Goal: Task Accomplishment & Management: Manage account settings

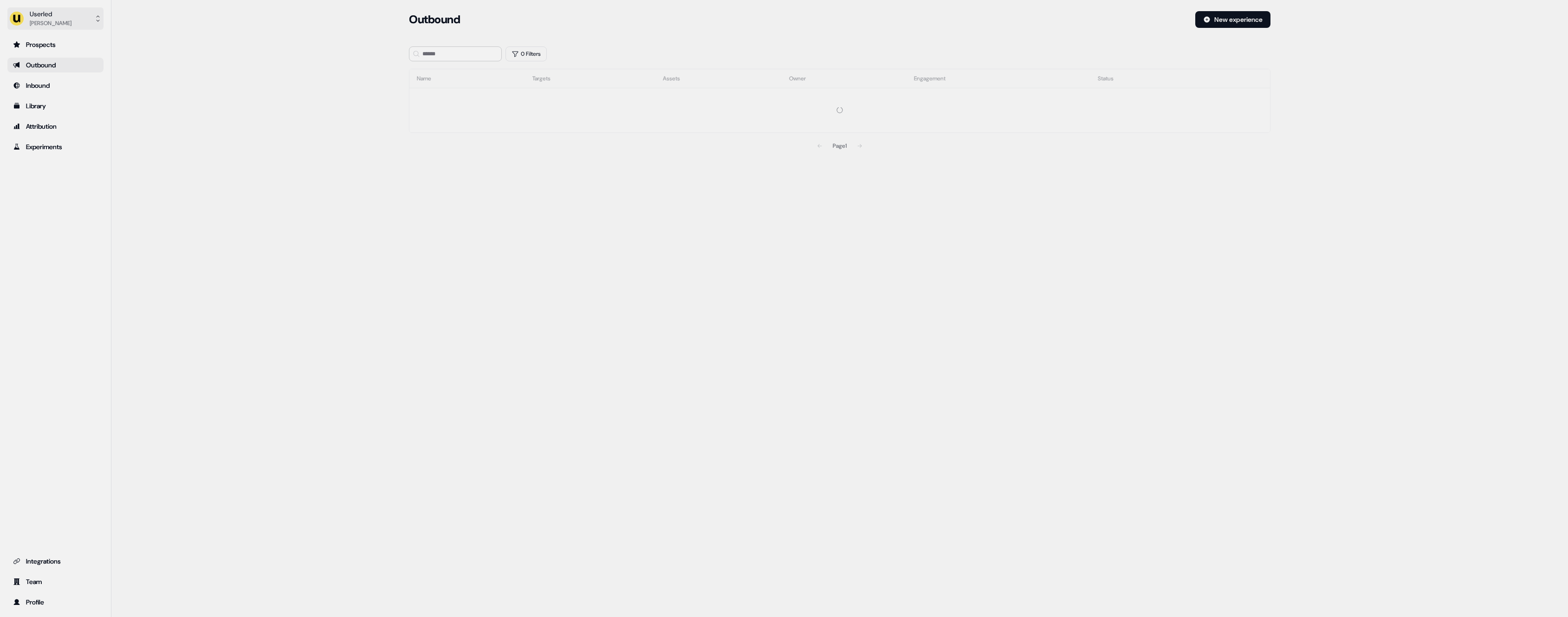
click at [71, 24] on button "Userled Henry Li" at bounding box center [55, 18] width 96 height 23
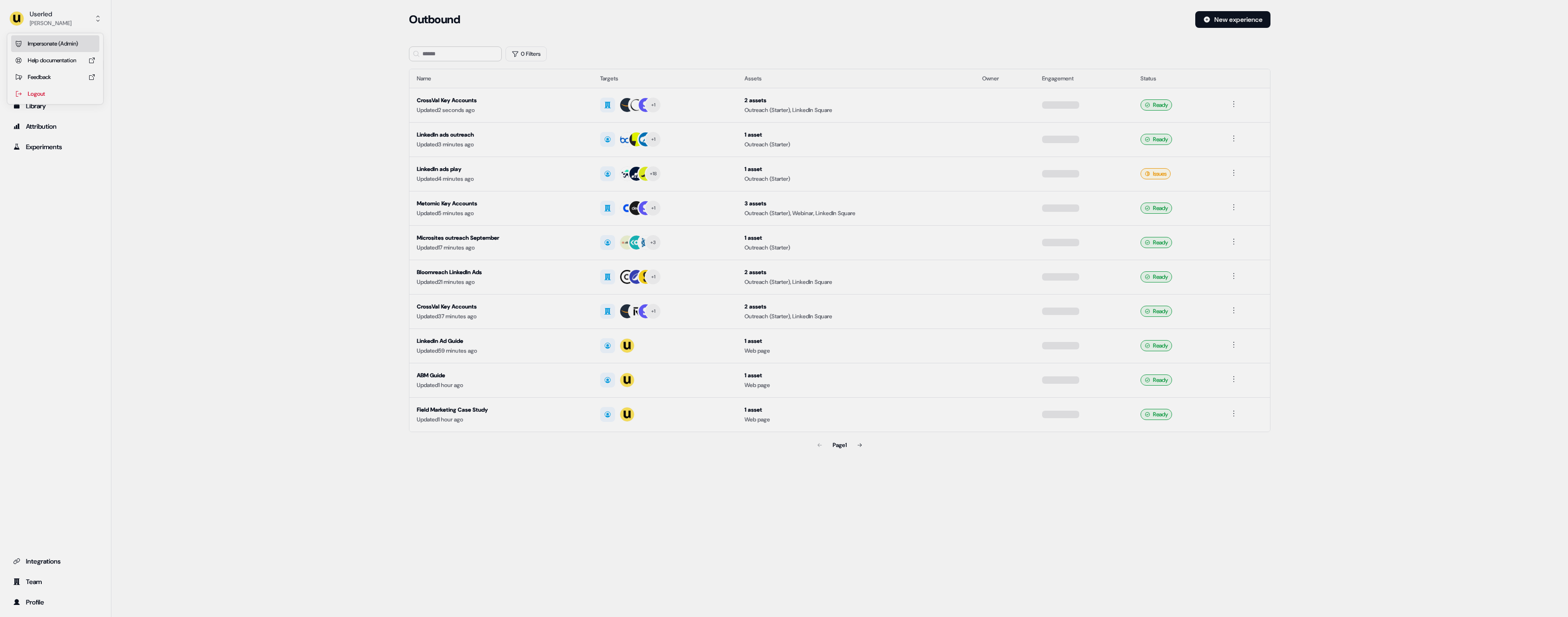
drag, startPoint x: 71, startPoint y: 38, endPoint x: 198, endPoint y: 70, distance: 131.0
click at [71, 39] on div "Impersonate (Admin)" at bounding box center [55, 43] width 88 height 16
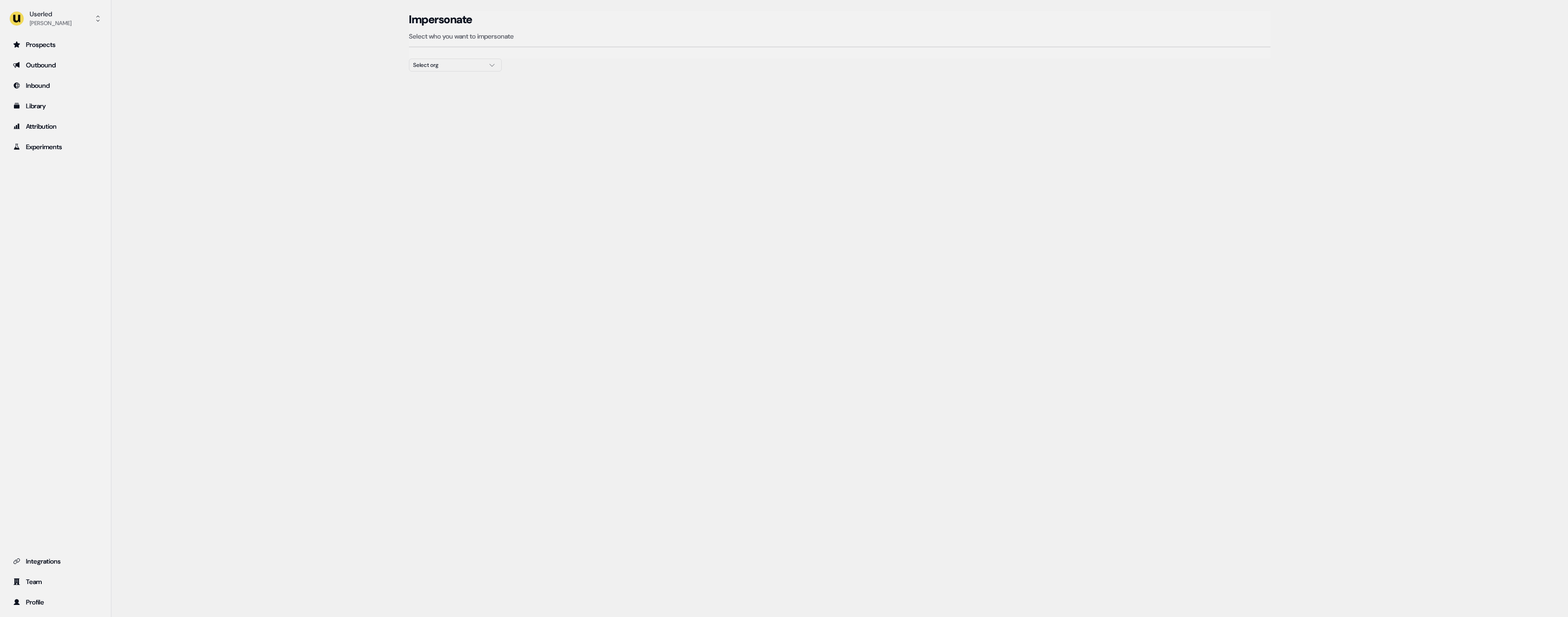
click at [449, 69] on div "Select org" at bounding box center [448, 65] width 69 height 9
type input "***"
click at [789, 13] on div "Impersonate" at bounding box center [839, 19] width 861 height 16
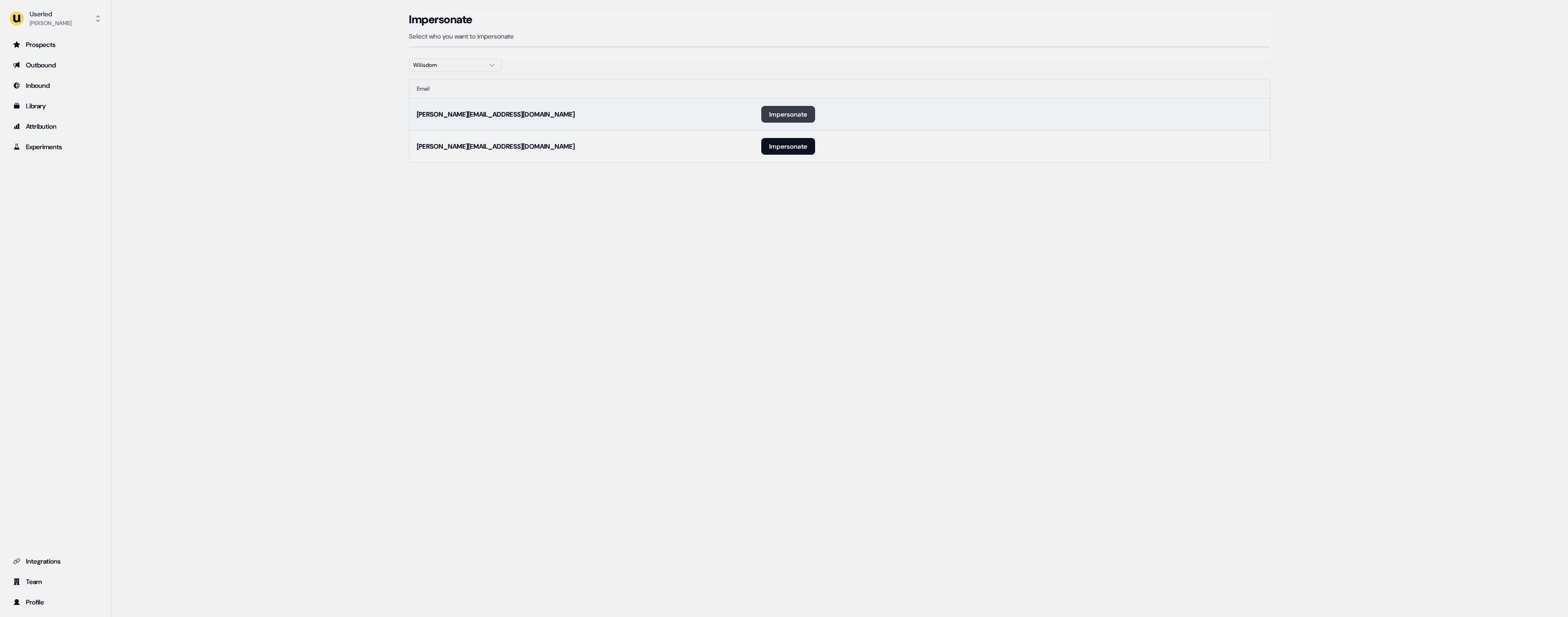
click at [790, 113] on button "Impersonate" at bounding box center [788, 114] width 54 height 16
